Goal: Transaction & Acquisition: Download file/media

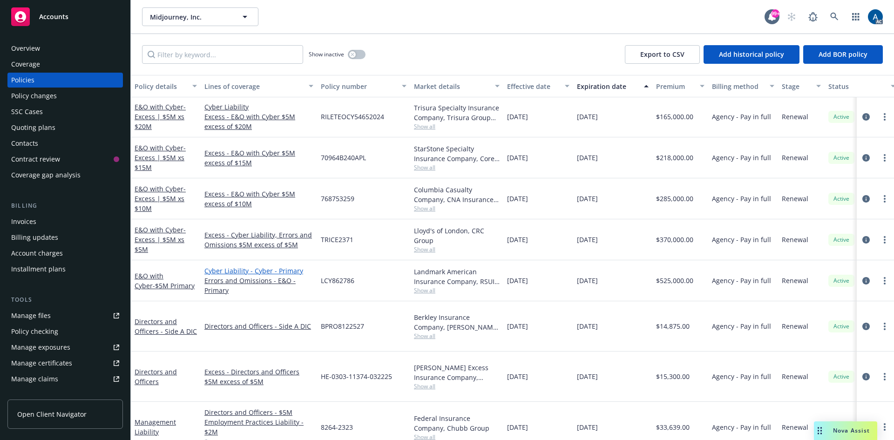
scroll to position [152, 0]
click at [250, 272] on link "Cyber Liability - Cyber - Primary" at bounding box center [258, 271] width 109 height 10
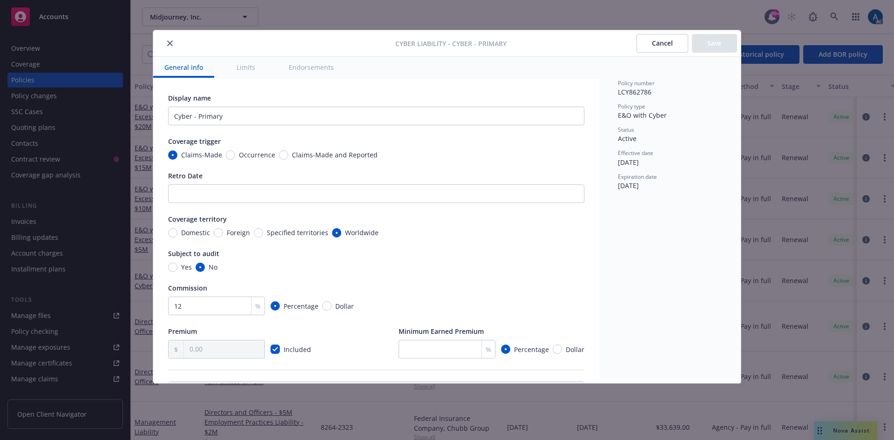
drag, startPoint x: 174, startPoint y: 41, endPoint x: 176, endPoint y: 64, distance: 22.5
click at [173, 42] on button "close" at bounding box center [169, 43] width 11 height 11
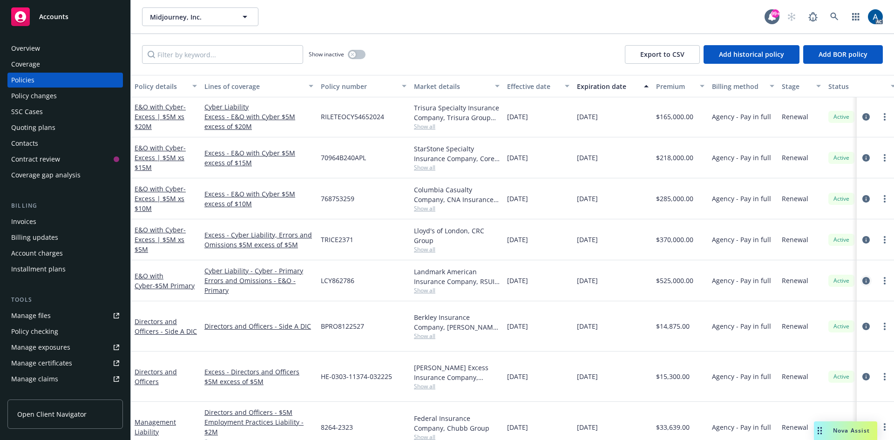
click at [862, 278] on icon "circleInformation" at bounding box center [865, 280] width 7 height 7
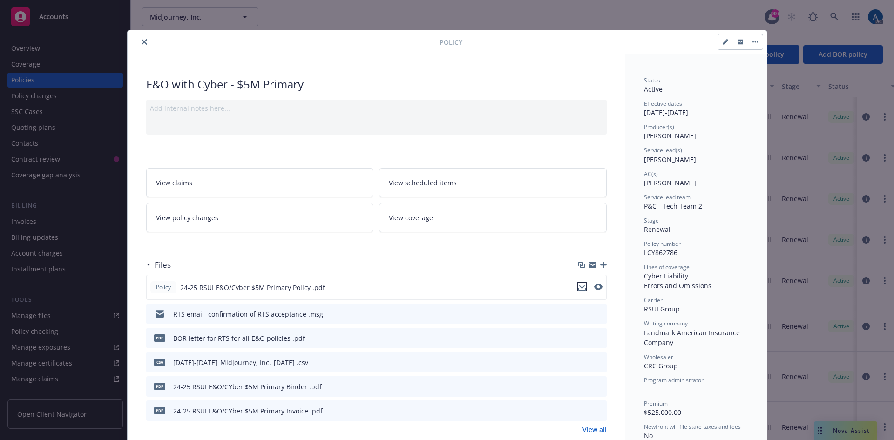
click at [579, 287] on icon "download file" at bounding box center [582, 286] width 6 height 6
click at [142, 43] on icon "close" at bounding box center [145, 42] width 6 height 6
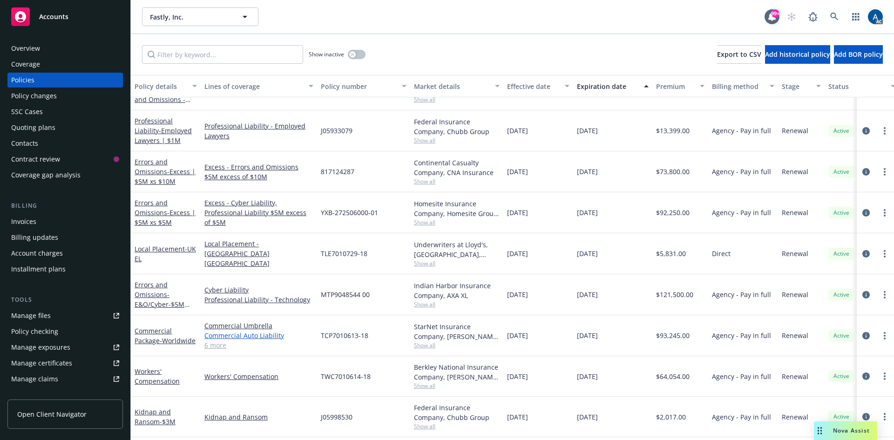
scroll to position [419, 0]
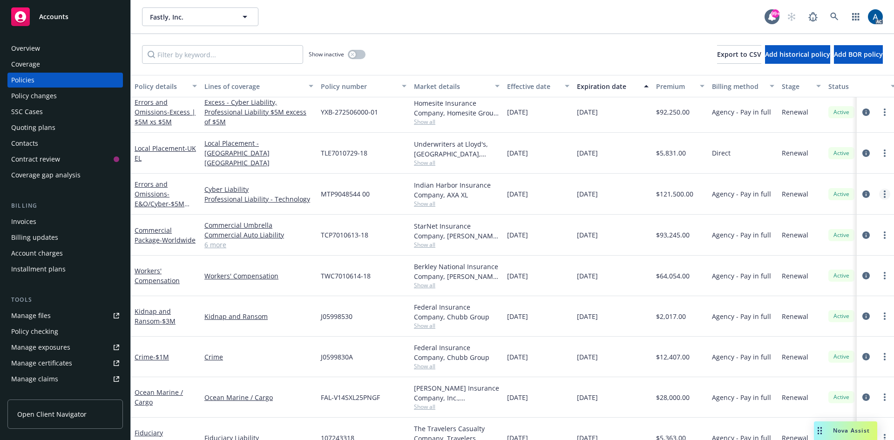
click at [883, 194] on circle "more" at bounding box center [884, 194] width 2 height 2
click at [862, 194] on icon "circleInformation" at bounding box center [865, 193] width 7 height 7
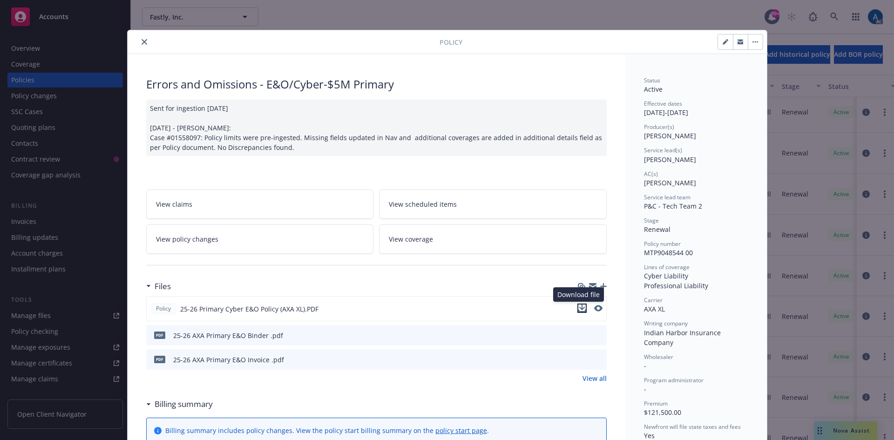
click at [580, 307] on icon "download file" at bounding box center [581, 307] width 7 height 7
click at [142, 40] on icon "close" at bounding box center [145, 42] width 6 height 6
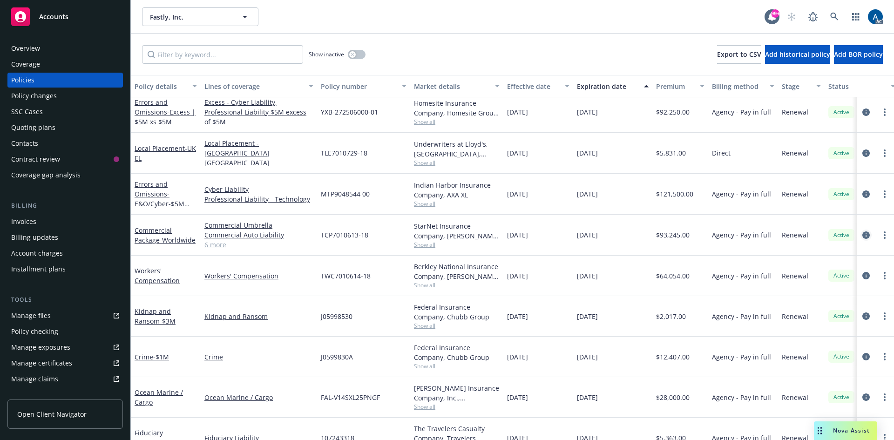
click at [862, 233] on icon "circleInformation" at bounding box center [865, 234] width 7 height 7
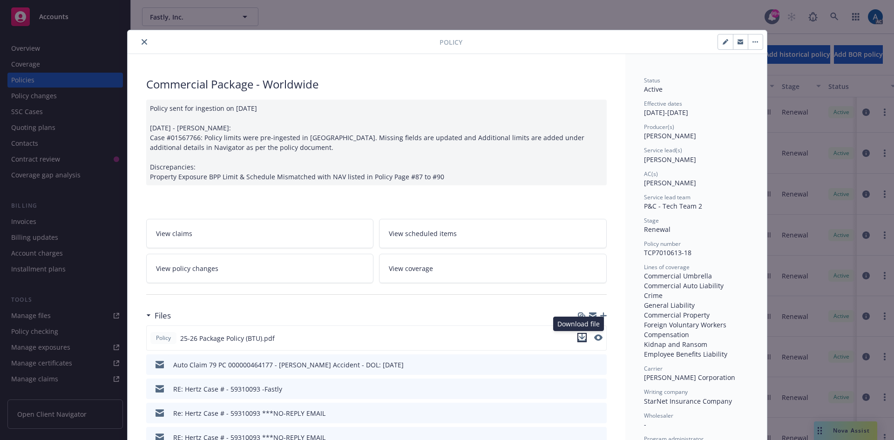
click at [581, 337] on icon "download file" at bounding box center [581, 337] width 7 height 7
click at [142, 42] on icon "close" at bounding box center [145, 42] width 6 height 6
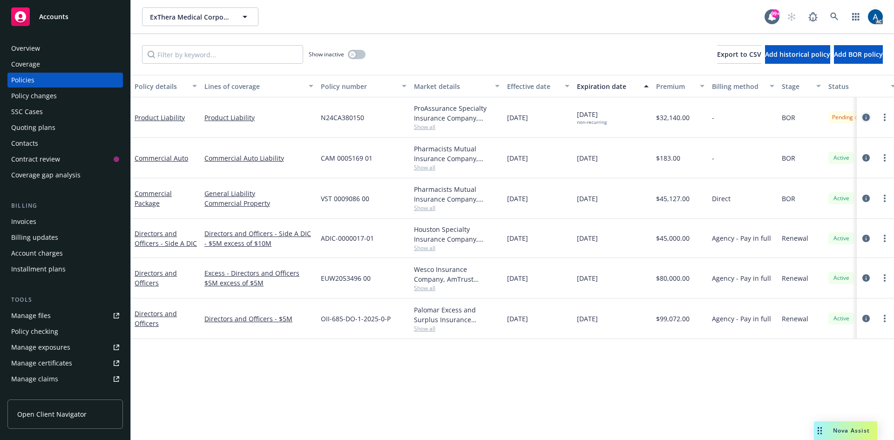
click at [864, 117] on icon "circleInformation" at bounding box center [865, 117] width 7 height 7
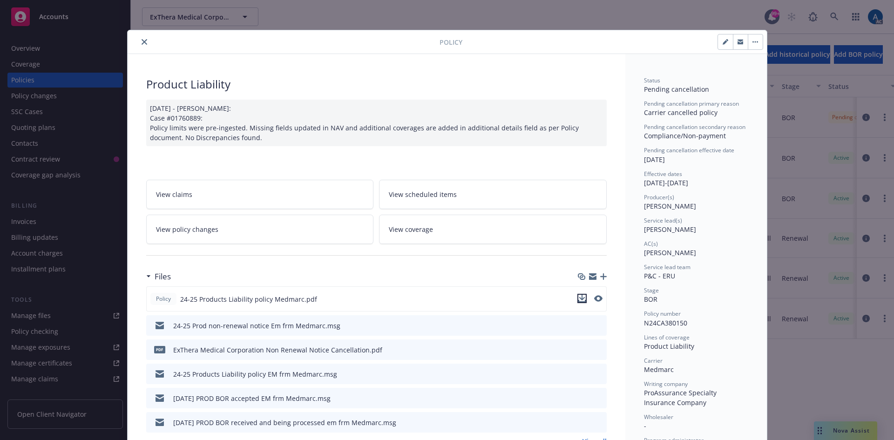
click at [578, 298] on icon "download file" at bounding box center [581, 298] width 7 height 7
